Goal: Share content

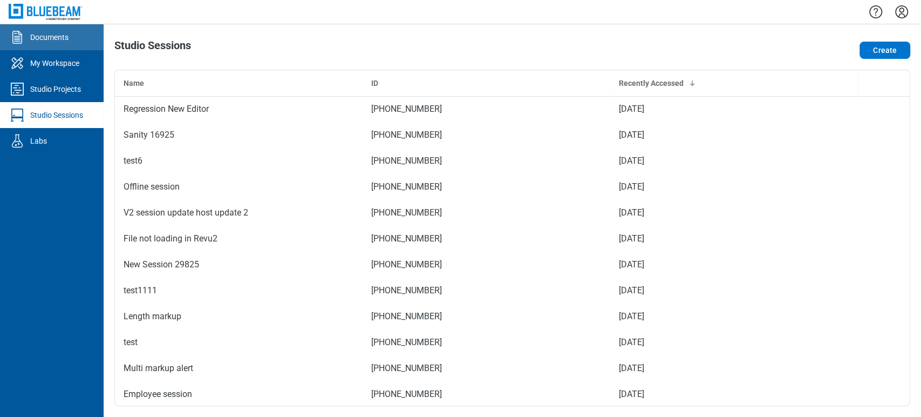
click at [59, 43] on link "Documents" at bounding box center [52, 37] width 104 height 26
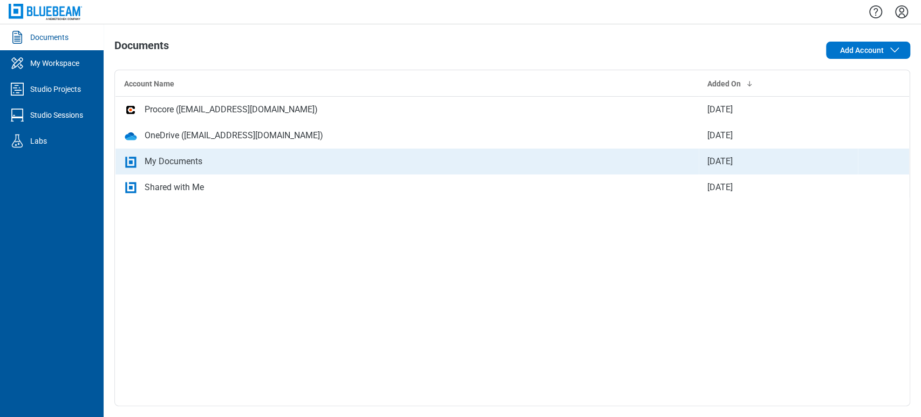
click at [189, 161] on div "My Documents" at bounding box center [174, 161] width 58 height 13
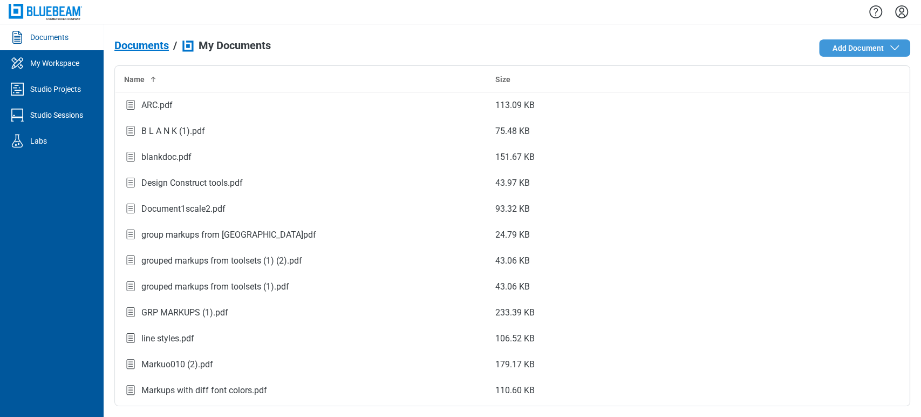
click at [865, 51] on span "Add Document" at bounding box center [858, 48] width 51 height 11
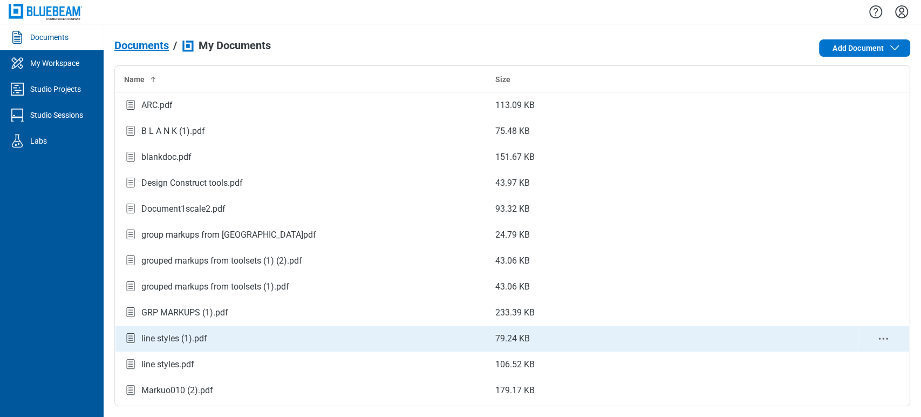
click at [192, 334] on div "line styles (1).pdf" at bounding box center [174, 338] width 66 height 13
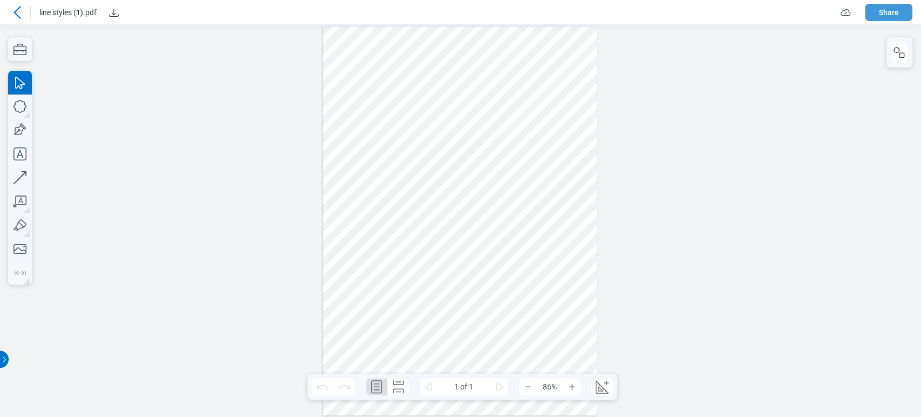
click at [884, 9] on button "Share" at bounding box center [888, 12] width 47 height 17
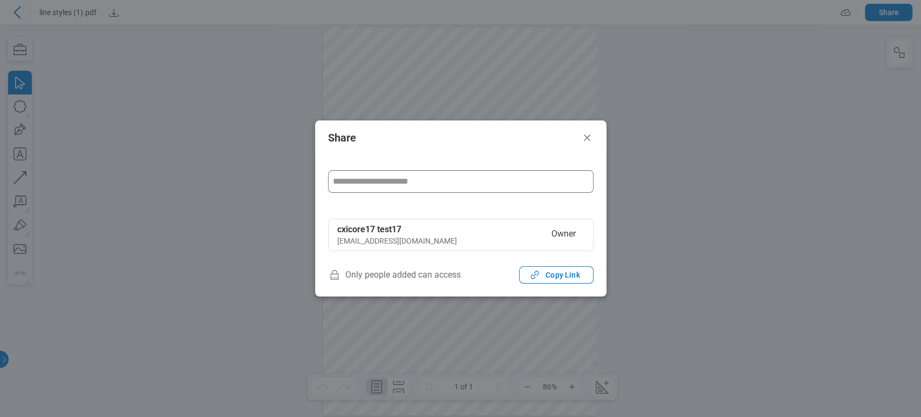
click at [455, 185] on input "form" at bounding box center [461, 182] width 264 height 22
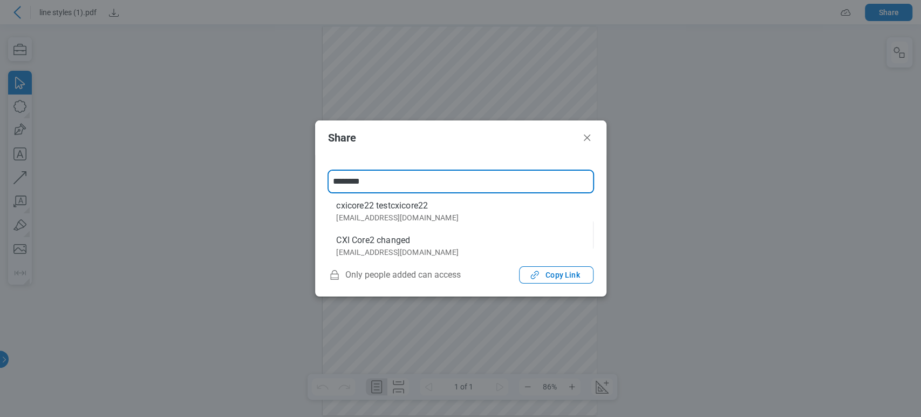
type input "*********"
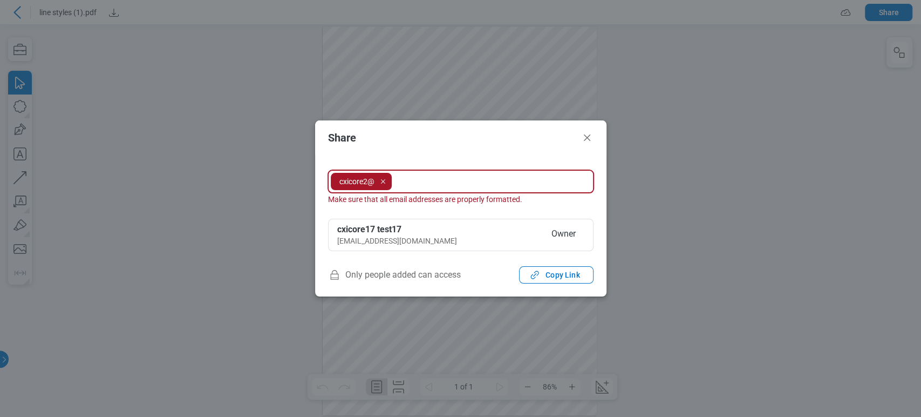
type input "*"
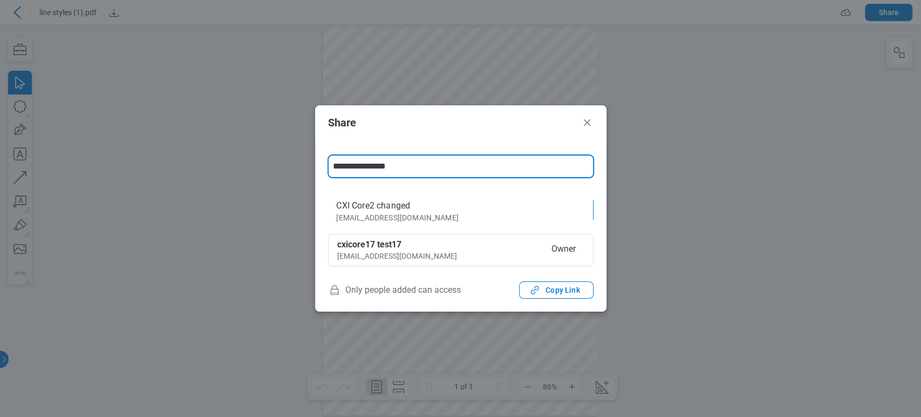
type input "**********"
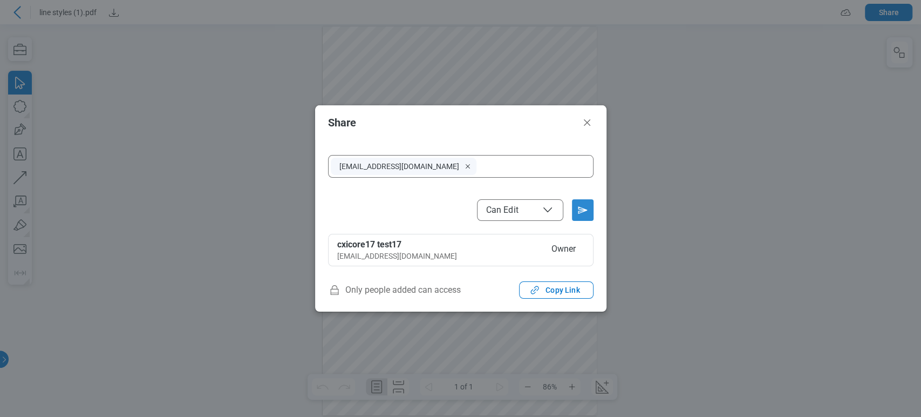
click at [587, 210] on icon "Send email invitation" at bounding box center [582, 209] width 17 height 17
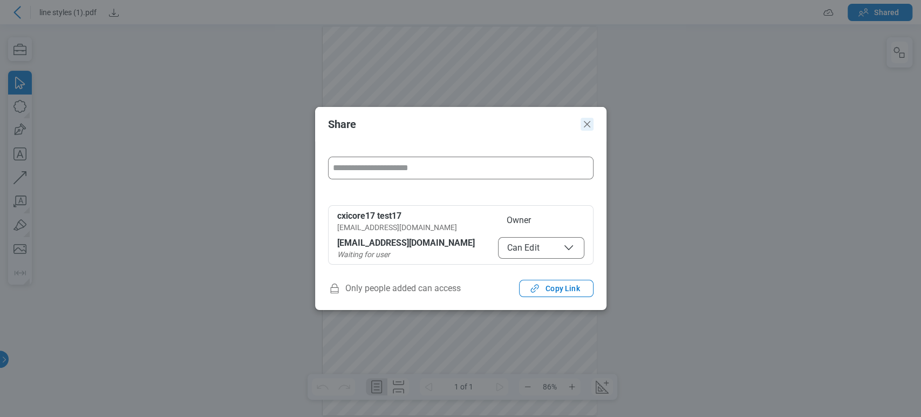
click at [590, 120] on icon "Close" at bounding box center [587, 124] width 13 height 13
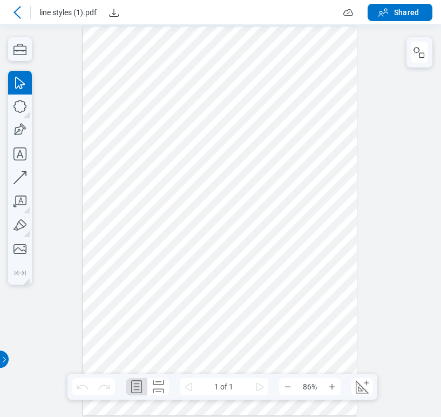
click at [4, 195] on div at bounding box center [220, 220] width 441 height 392
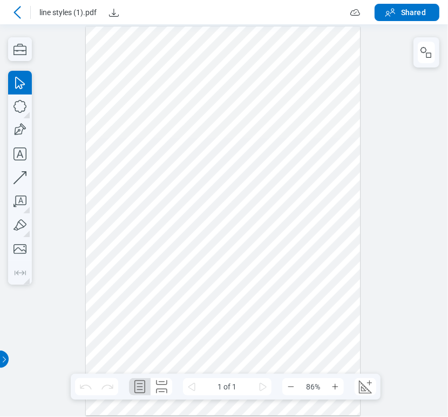
click at [65, 103] on div at bounding box center [224, 220] width 448 height 392
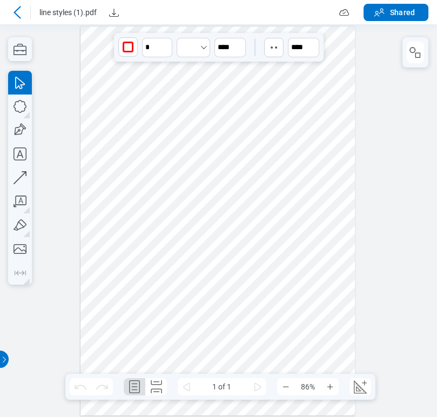
click at [101, 82] on div at bounding box center [217, 220] width 275 height 389
click at [112, 116] on div at bounding box center [217, 220] width 275 height 389
drag, startPoint x: 110, startPoint y: 87, endPoint x: 101, endPoint y: 184, distance: 97.0
click at [101, 184] on div at bounding box center [217, 220] width 275 height 389
drag, startPoint x: 101, startPoint y: 184, endPoint x: 127, endPoint y: 111, distance: 78.0
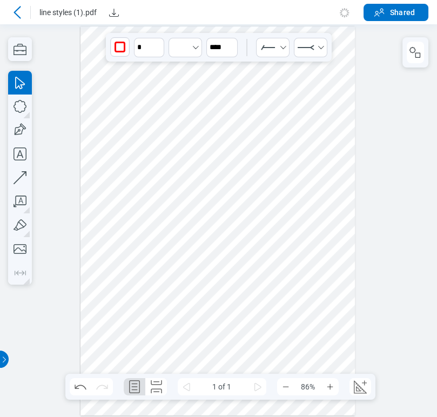
click at [113, 127] on div at bounding box center [217, 220] width 275 height 389
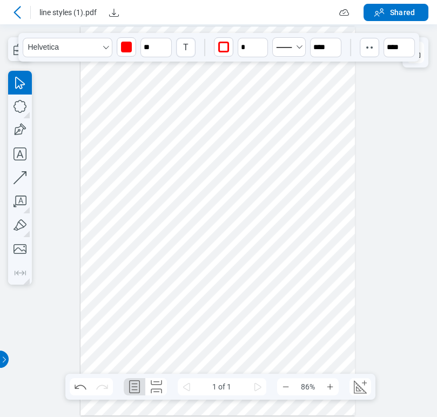
drag, startPoint x: 141, startPoint y: 100, endPoint x: 147, endPoint y: 87, distance: 14.0
click at [146, 90] on div at bounding box center [217, 220] width 275 height 389
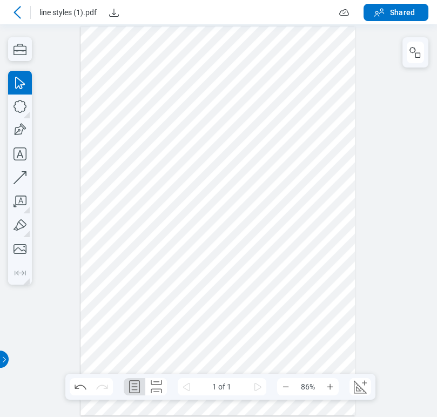
drag, startPoint x: 148, startPoint y: 86, endPoint x: 144, endPoint y: 141, distance: 54.6
click at [144, 141] on div at bounding box center [217, 220] width 275 height 389
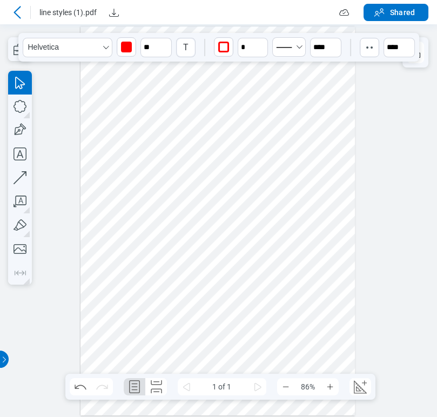
drag, startPoint x: 181, startPoint y: 100, endPoint x: 163, endPoint y: 153, distance: 56.0
click at [163, 153] on div at bounding box center [217, 220] width 275 height 389
drag, startPoint x: 162, startPoint y: 99, endPoint x: 156, endPoint y: 132, distance: 33.4
click at [156, 132] on div at bounding box center [217, 220] width 275 height 389
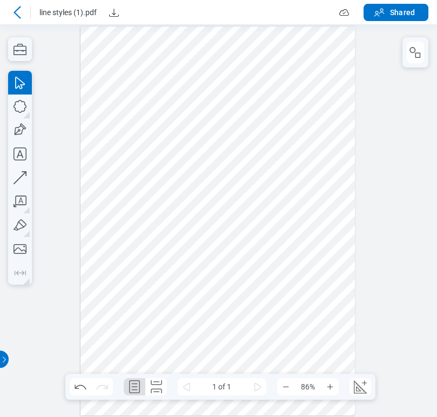
drag, startPoint x: 156, startPoint y: 132, endPoint x: 186, endPoint y: 138, distance: 30.3
click at [186, 138] on div at bounding box center [217, 220] width 275 height 389
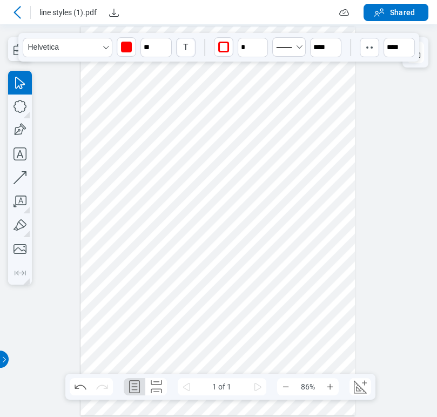
click at [156, 99] on div at bounding box center [217, 220] width 275 height 389
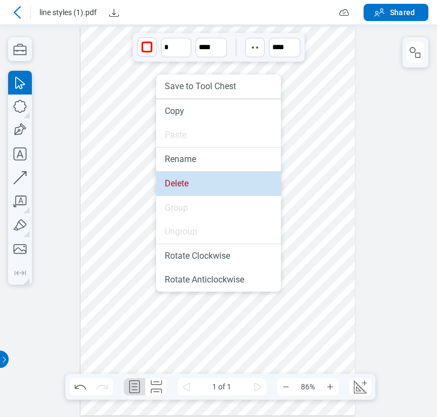
click at [164, 172] on ul "Save to Tool Chest Copy Paste Rename Delete Group Ungroup Rotate Clockwise Rota…" at bounding box center [218, 182] width 125 height 217
click at [165, 182] on li "Delete" at bounding box center [218, 184] width 125 height 24
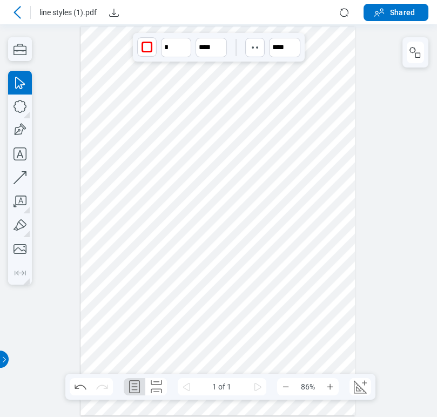
drag, startPoint x: 177, startPoint y: 183, endPoint x: 175, endPoint y: 191, distance: 8.3
click at [177, 182] on div at bounding box center [217, 220] width 275 height 389
click at [175, 192] on div at bounding box center [217, 220] width 275 height 389
drag, startPoint x: 175, startPoint y: 192, endPoint x: 139, endPoint y: 193, distance: 36.7
click at [139, 193] on div at bounding box center [217, 220] width 275 height 389
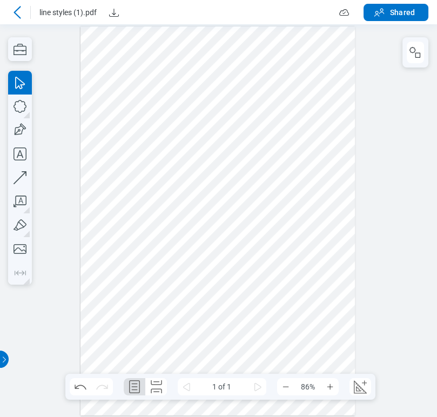
drag, startPoint x: 134, startPoint y: 179, endPoint x: 251, endPoint y: 134, distance: 125.7
click at [254, 137] on div at bounding box center [217, 220] width 275 height 389
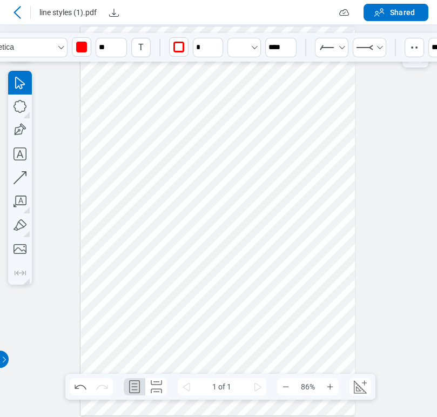
drag, startPoint x: 222, startPoint y: 147, endPoint x: 171, endPoint y: 140, distance: 51.2
click at [171, 140] on div at bounding box center [217, 220] width 275 height 389
drag, startPoint x: 161, startPoint y: 103, endPoint x: 182, endPoint y: 105, distance: 20.6
click at [182, 105] on div at bounding box center [217, 220] width 275 height 389
drag, startPoint x: 189, startPoint y: 153, endPoint x: 189, endPoint y: 168, distance: 15.1
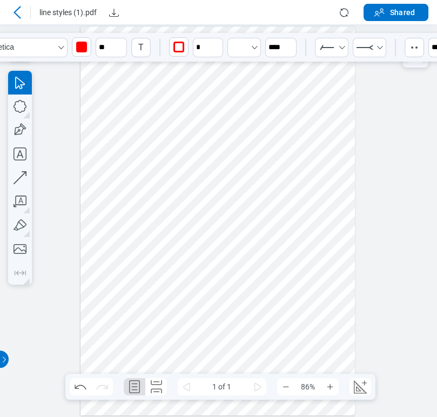
click at [189, 168] on div at bounding box center [217, 220] width 275 height 389
drag, startPoint x: 191, startPoint y: 140, endPoint x: 171, endPoint y: 138, distance: 20.7
click at [185, 142] on div at bounding box center [217, 220] width 275 height 389
click at [162, 157] on div at bounding box center [217, 220] width 275 height 389
click at [161, 153] on div at bounding box center [217, 220] width 275 height 389
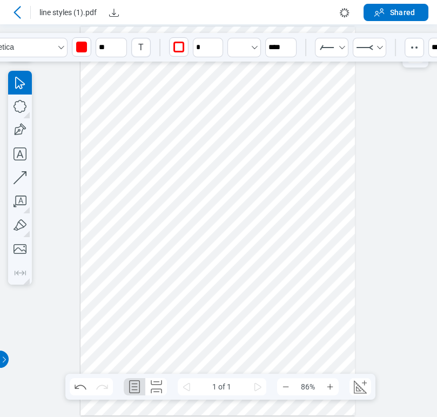
drag, startPoint x: 189, startPoint y: 168, endPoint x: 189, endPoint y: 186, distance: 18.4
click at [189, 186] on div at bounding box center [217, 220] width 275 height 389
drag, startPoint x: 191, startPoint y: 184, endPoint x: 197, endPoint y: 169, distance: 15.9
click at [197, 169] on div at bounding box center [217, 220] width 275 height 389
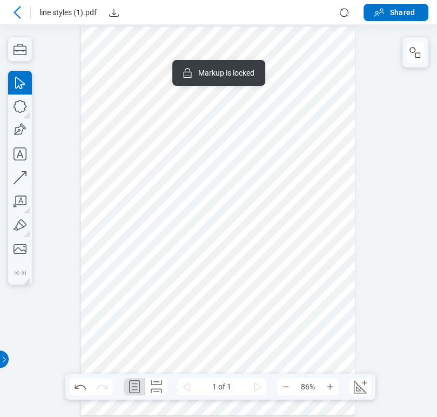
drag, startPoint x: 328, startPoint y: 144, endPoint x: 302, endPoint y: 158, distance: 29.9
click at [302, 158] on div at bounding box center [217, 220] width 275 height 389
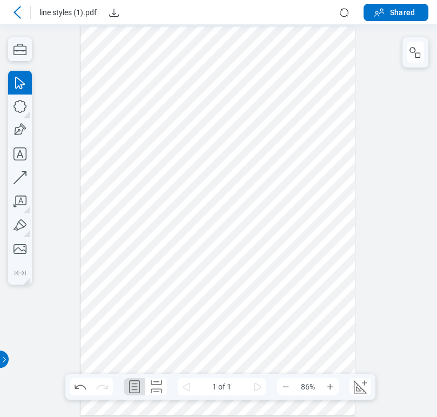
click at [181, 124] on div at bounding box center [217, 220] width 275 height 389
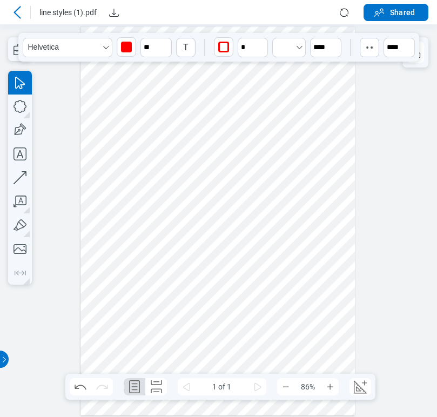
click at [185, 120] on div at bounding box center [217, 220] width 275 height 389
click at [49, 63] on div at bounding box center [218, 220] width 437 height 392
click at [192, 172] on div at bounding box center [217, 220] width 275 height 389
click at [175, 162] on div at bounding box center [217, 220] width 275 height 389
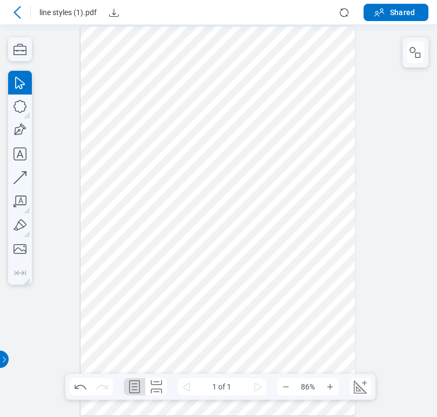
click at [133, 140] on div at bounding box center [217, 220] width 275 height 389
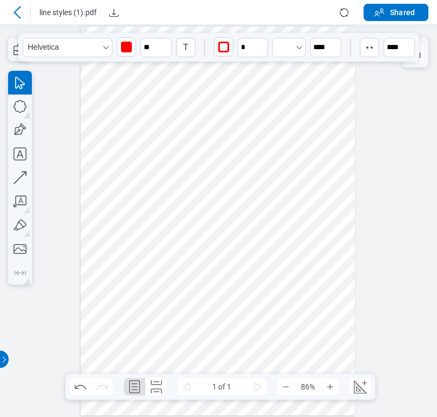
click at [190, 153] on div at bounding box center [217, 220] width 275 height 389
drag, startPoint x: 216, startPoint y: 159, endPoint x: 226, endPoint y: 160, distance: 9.8
click at [226, 160] on div at bounding box center [217, 220] width 275 height 389
drag, startPoint x: 31, startPoint y: 76, endPoint x: 66, endPoint y: 88, distance: 36.5
click at [66, 88] on span "Select" at bounding box center [58, 82] width 38 height 19
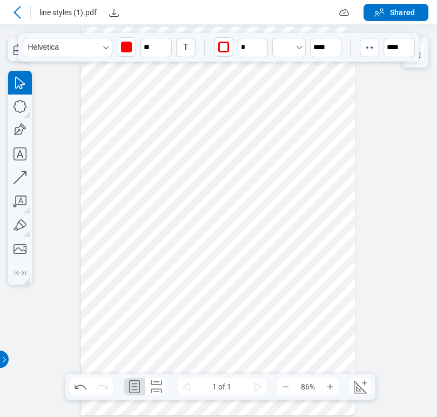
click at [142, 12] on div "line styles (1).pdf" at bounding box center [173, 12] width 329 height 17
click at [63, 88] on div at bounding box center [218, 220] width 437 height 392
drag, startPoint x: 409, startPoint y: 76, endPoint x: 340, endPoint y: 77, distance: 68.5
click at [405, 76] on div at bounding box center [218, 220] width 437 height 392
click at [283, 89] on div at bounding box center [217, 220] width 275 height 389
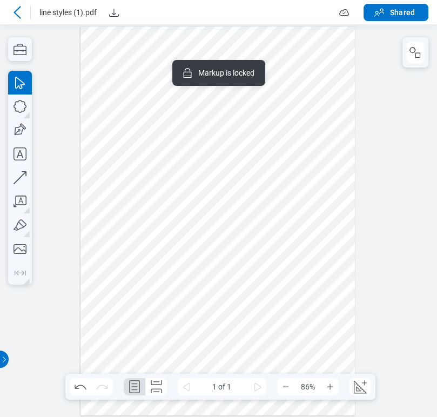
drag, startPoint x: 299, startPoint y: 153, endPoint x: 289, endPoint y: 179, distance: 27.7
click at [289, 179] on div at bounding box center [217, 220] width 275 height 389
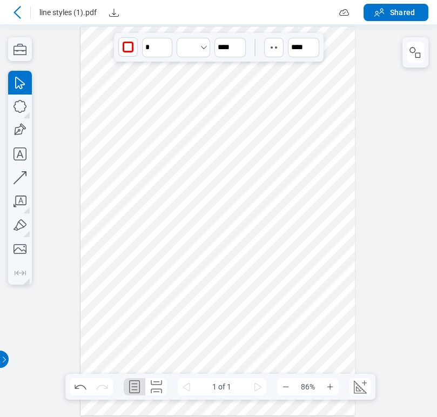
click at [262, 191] on div at bounding box center [217, 220] width 275 height 389
click at [212, 195] on div at bounding box center [217, 220] width 275 height 389
drag, startPoint x: 211, startPoint y: 190, endPoint x: 211, endPoint y: 215, distance: 25.4
click at [211, 215] on div at bounding box center [217, 220] width 275 height 389
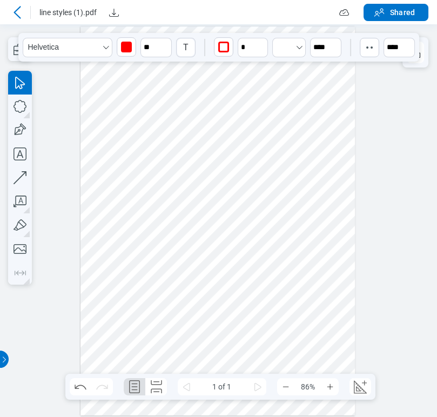
drag, startPoint x: 191, startPoint y: 145, endPoint x: 207, endPoint y: 132, distance: 20.7
click at [207, 132] on div at bounding box center [217, 220] width 275 height 389
drag, startPoint x: 244, startPoint y: 143, endPoint x: 234, endPoint y: 150, distance: 12.9
click at [234, 150] on div at bounding box center [217, 220] width 275 height 389
click at [193, 128] on div at bounding box center [217, 220] width 275 height 389
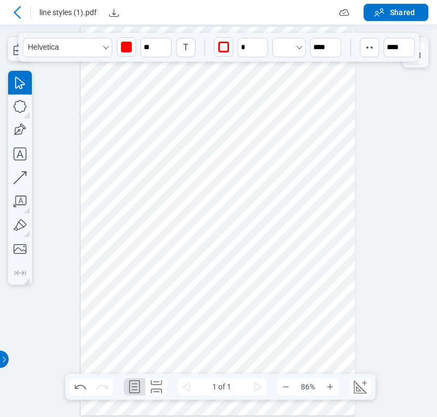
click at [208, 122] on div at bounding box center [217, 220] width 275 height 389
click at [182, 104] on div at bounding box center [217, 220] width 275 height 389
click at [66, 222] on div at bounding box center [218, 220] width 437 height 392
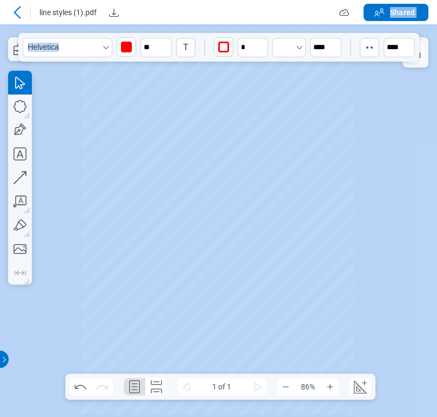
drag, startPoint x: 139, startPoint y: 33, endPoint x: 78, endPoint y: 85, distance: 80.4
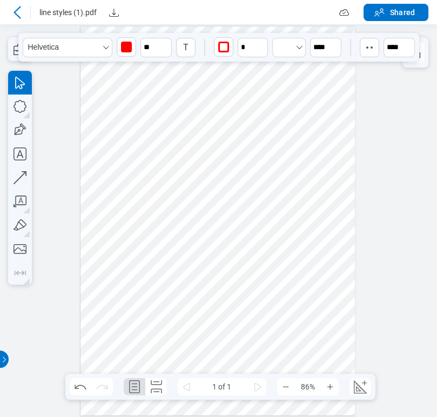
drag, startPoint x: 65, startPoint y: 90, endPoint x: 83, endPoint y: 90, distance: 17.8
click at [64, 91] on div at bounding box center [218, 220] width 437 height 392
click at [364, 113] on div at bounding box center [218, 220] width 437 height 392
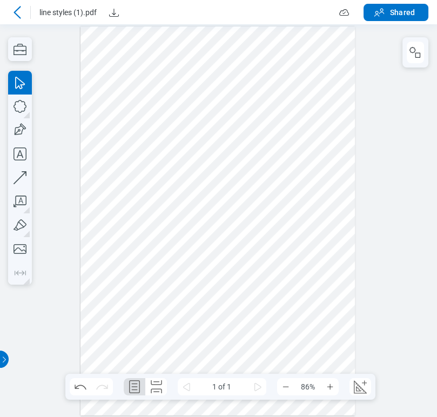
click at [319, 29] on div at bounding box center [217, 220] width 275 height 389
click at [413, 46] on icon "button" at bounding box center [414, 52] width 13 height 13
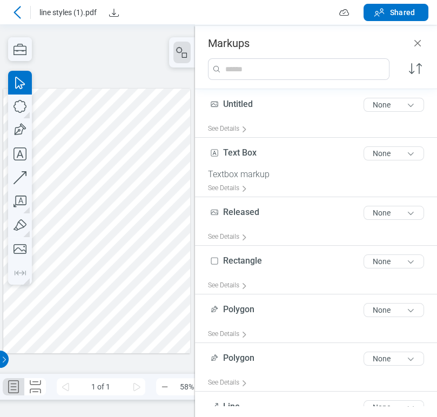
click at [420, 66] on icon "button" at bounding box center [414, 68] width 17 height 17
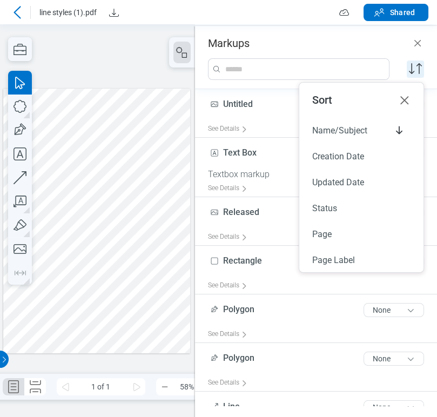
click at [421, 65] on icon "button" at bounding box center [414, 68] width 17 height 17
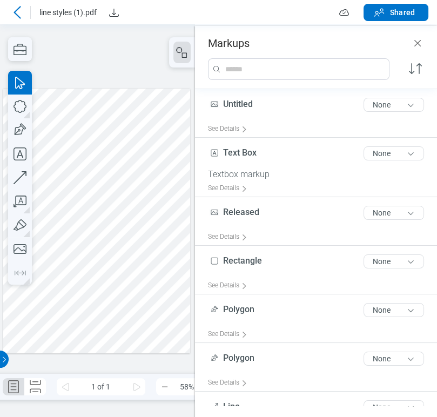
click at [422, 72] on icon "button" at bounding box center [414, 68] width 17 height 17
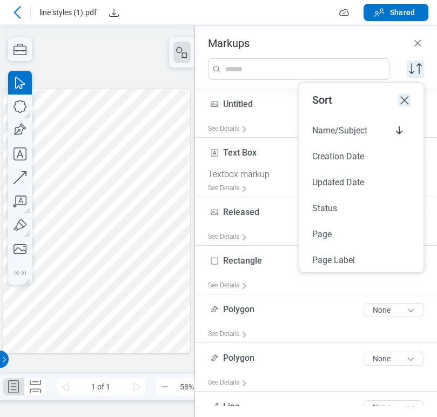
click at [408, 106] on icon "close-menu" at bounding box center [403, 99] width 13 height 13
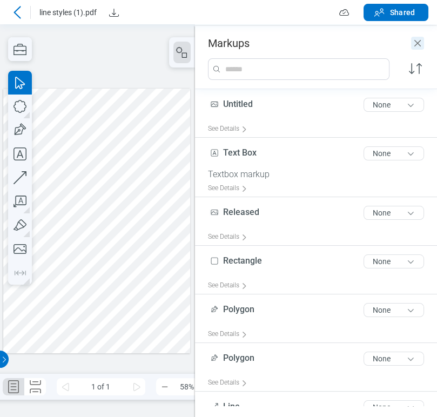
click at [412, 46] on icon "Close" at bounding box center [417, 43] width 13 height 13
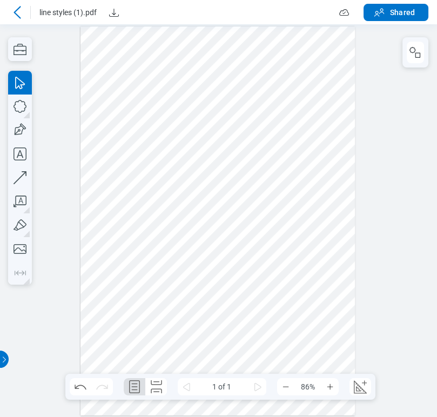
drag, startPoint x: 99, startPoint y: 36, endPoint x: 338, endPoint y: 345, distance: 390.1
click at [338, 345] on div at bounding box center [217, 220] width 275 height 389
click at [321, 322] on div at bounding box center [217, 220] width 275 height 389
drag, startPoint x: 321, startPoint y: 322, endPoint x: 80, endPoint y: 43, distance: 368.4
click at [80, 43] on div at bounding box center [217, 220] width 275 height 389
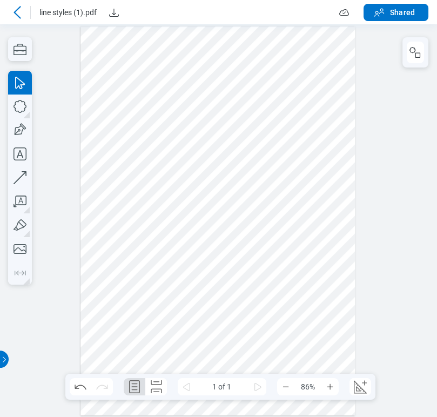
click at [158, 117] on div at bounding box center [217, 220] width 275 height 389
drag, startPoint x: 122, startPoint y: 61, endPoint x: 178, endPoint y: 139, distance: 95.8
click at [178, 139] on div at bounding box center [217, 220] width 275 height 389
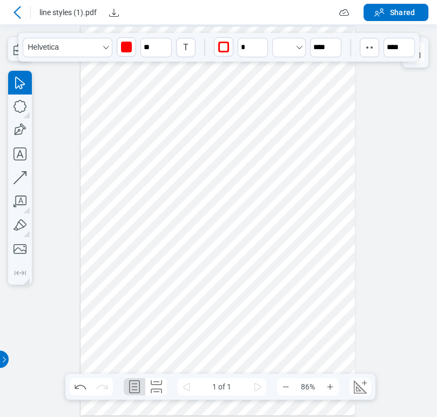
click at [186, 142] on div at bounding box center [217, 220] width 275 height 389
drag, startPoint x: 207, startPoint y: 161, endPoint x: 216, endPoint y: 176, distance: 17.4
click at [216, 176] on div at bounding box center [217, 220] width 275 height 389
click at [255, 156] on div at bounding box center [217, 220] width 275 height 389
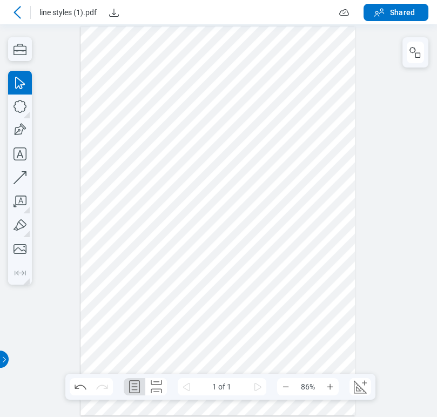
click at [131, 56] on div at bounding box center [217, 220] width 275 height 389
click at [17, 132] on icon "button" at bounding box center [20, 130] width 24 height 24
drag, startPoint x: 104, startPoint y: 140, endPoint x: 155, endPoint y: 175, distance: 62.6
click at [155, 175] on div at bounding box center [217, 220] width 275 height 389
click at [145, 154] on div at bounding box center [217, 220] width 275 height 389
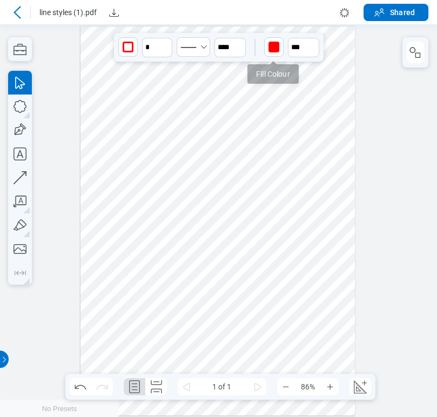
click at [276, 54] on div "button" at bounding box center [273, 46] width 17 height 17
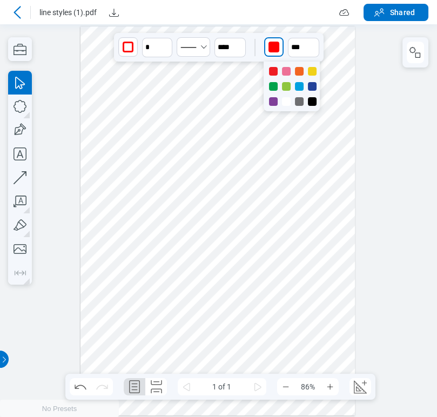
click at [310, 72] on div at bounding box center [312, 71] width 9 height 9
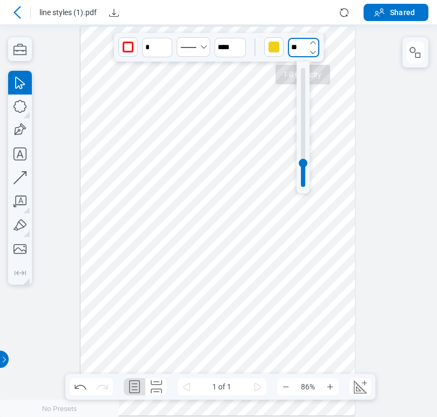
click at [300, 54] on input "**" at bounding box center [303, 47] width 31 height 19
click at [299, 67] on div at bounding box center [302, 128] width 13 height 132
type input "**"
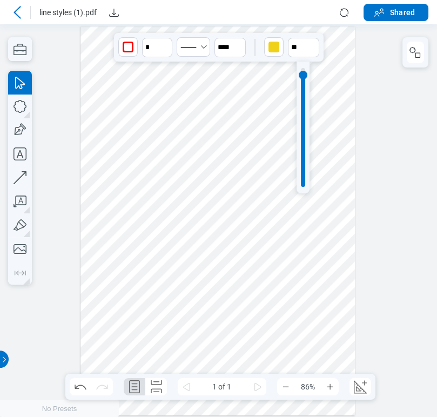
click at [302, 75] on div at bounding box center [303, 127] width 4 height 119
click at [146, 239] on div at bounding box center [217, 220] width 275 height 389
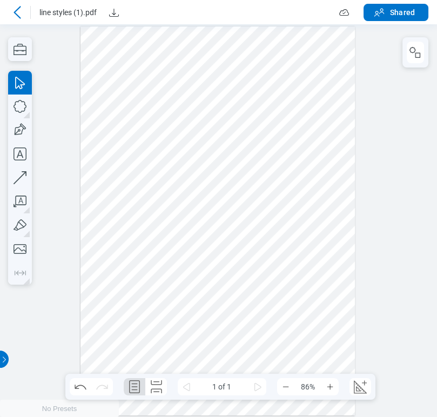
click at [94, 209] on div at bounding box center [217, 220] width 275 height 389
